Goal: Task Accomplishment & Management: Use online tool/utility

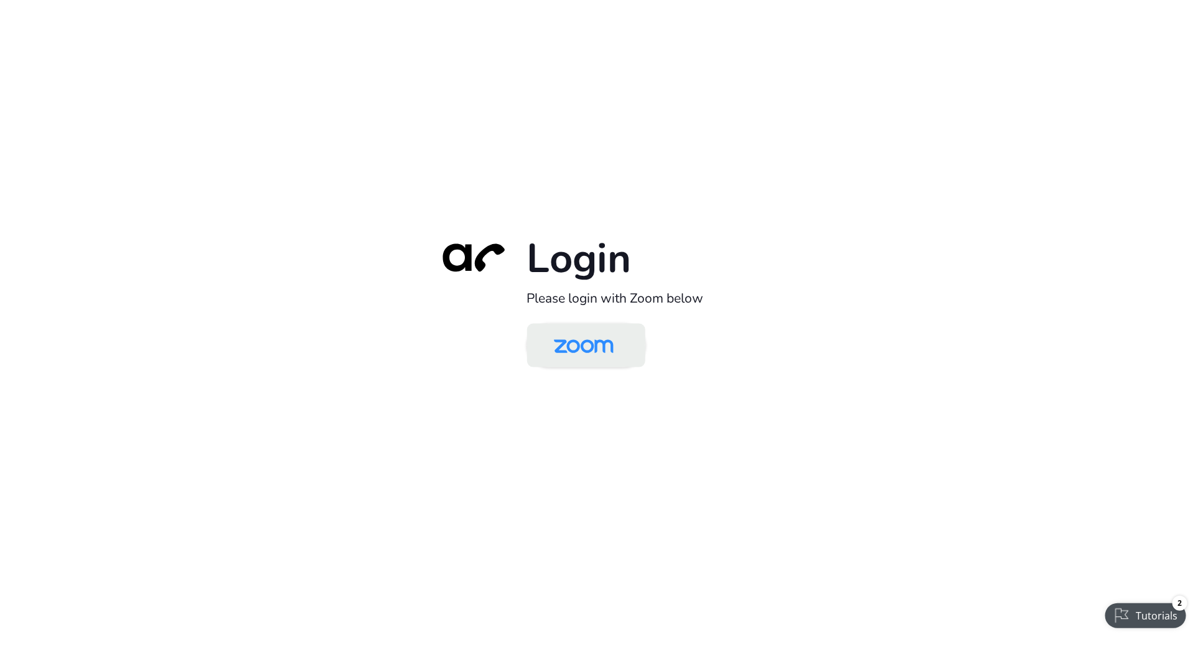
click at [600, 350] on img at bounding box center [584, 346] width 86 height 40
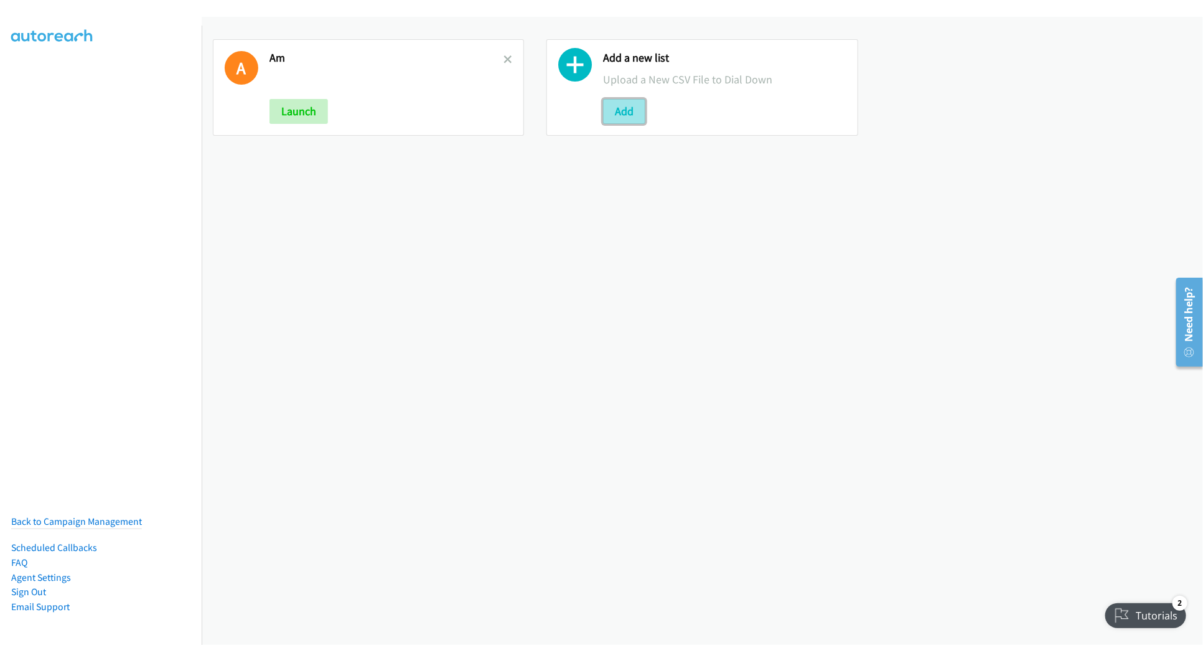
click at [612, 117] on button "Add" at bounding box center [624, 111] width 42 height 25
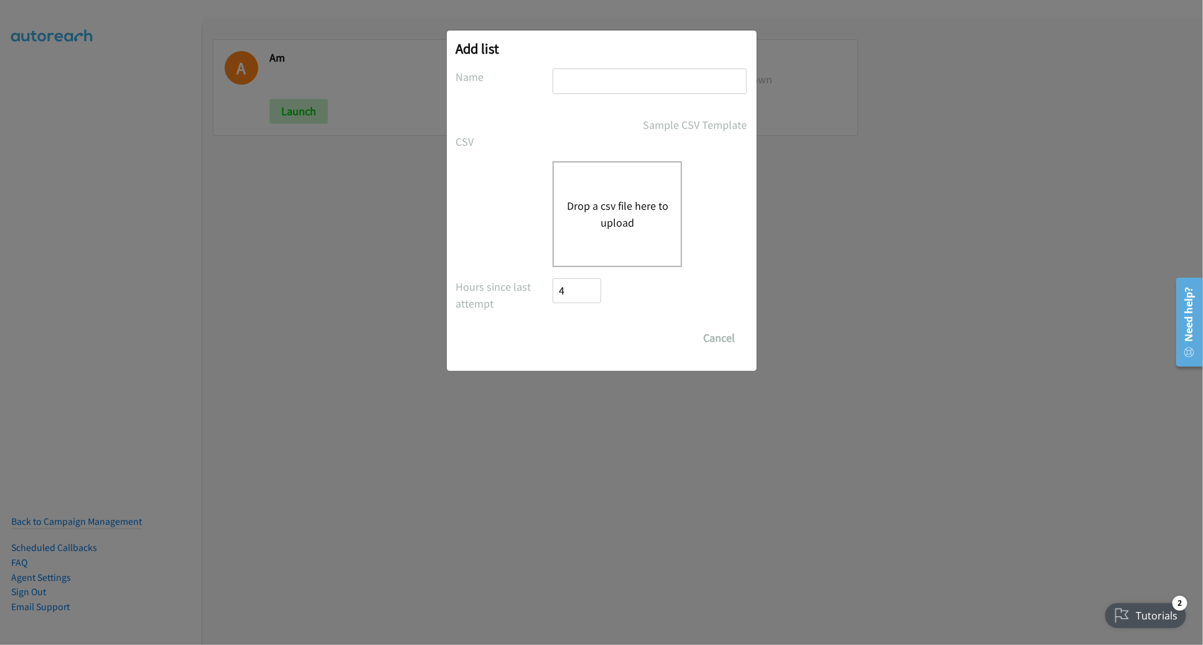
click at [598, 199] on button "Drop a csv file here to upload" at bounding box center [618, 214] width 102 height 34
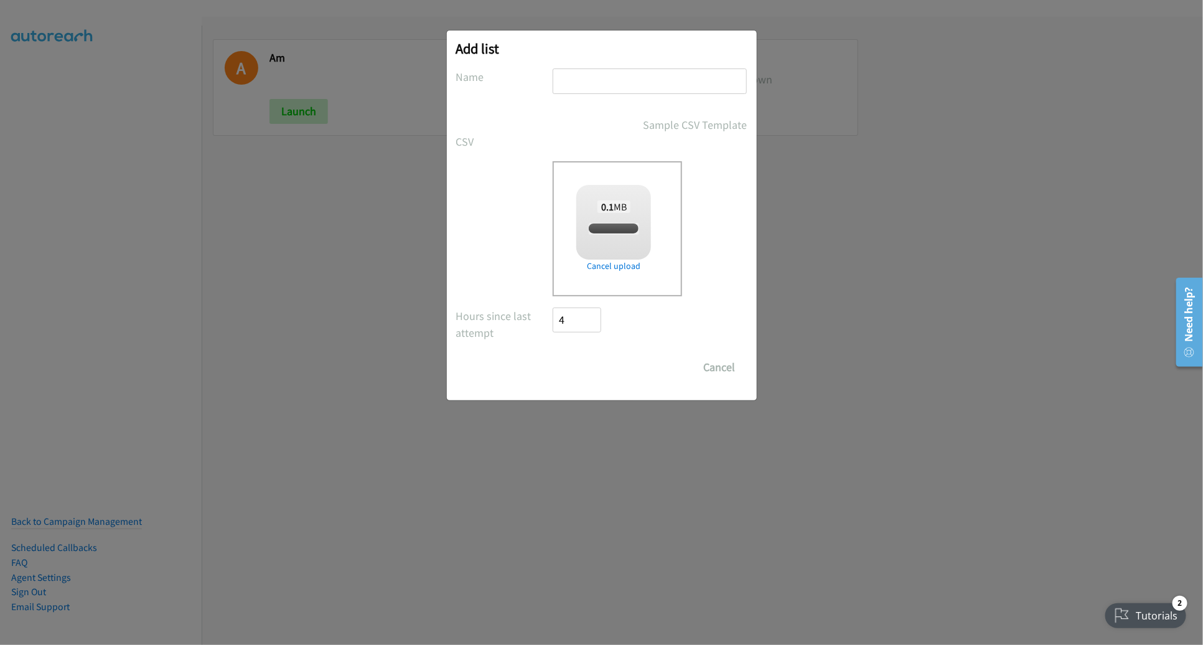
click at [634, 73] on input "text" at bounding box center [650, 81] width 194 height 26
checkbox input "true"
type input "PM"
click at [563, 112] on form "No phone fields were returned for that Report or List View Please upload a csv …" at bounding box center [601, 223] width 291 height 311
click at [588, 365] on input "Save List" at bounding box center [585, 367] width 65 height 25
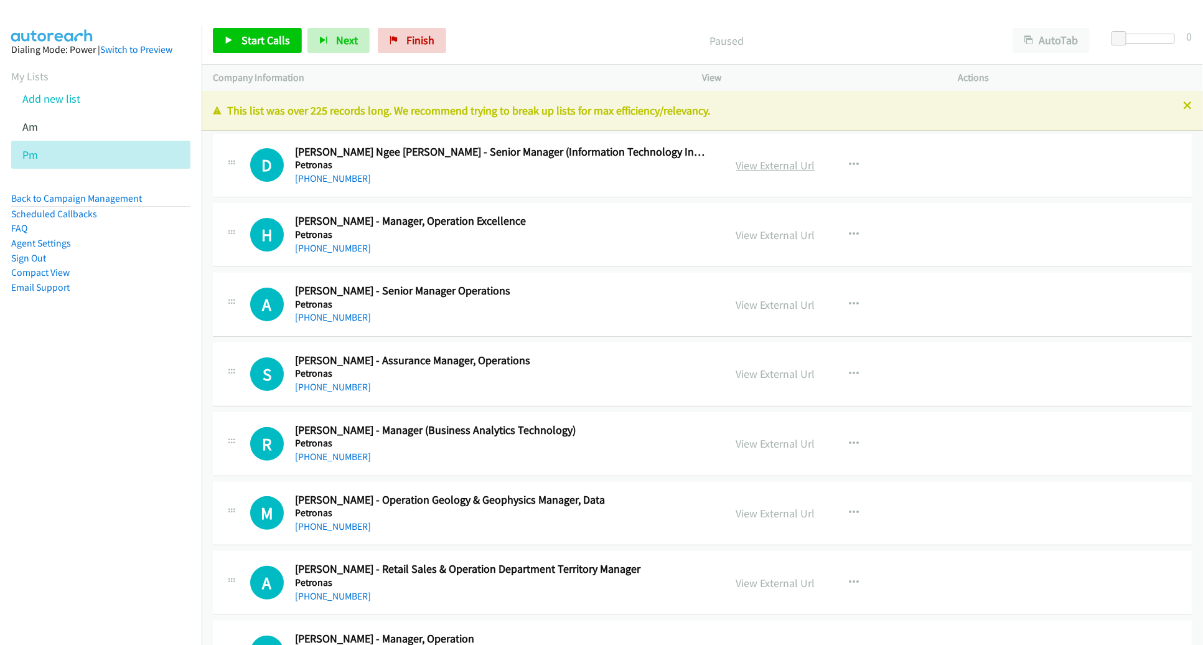
click at [793, 166] on link "View External Url" at bounding box center [775, 165] width 79 height 14
